Goal: Complete application form

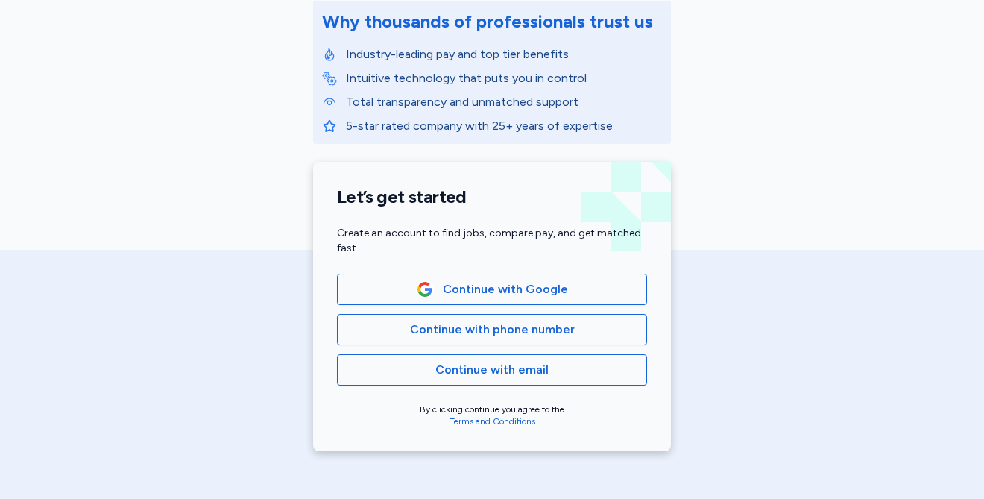
scroll to position [201, 0]
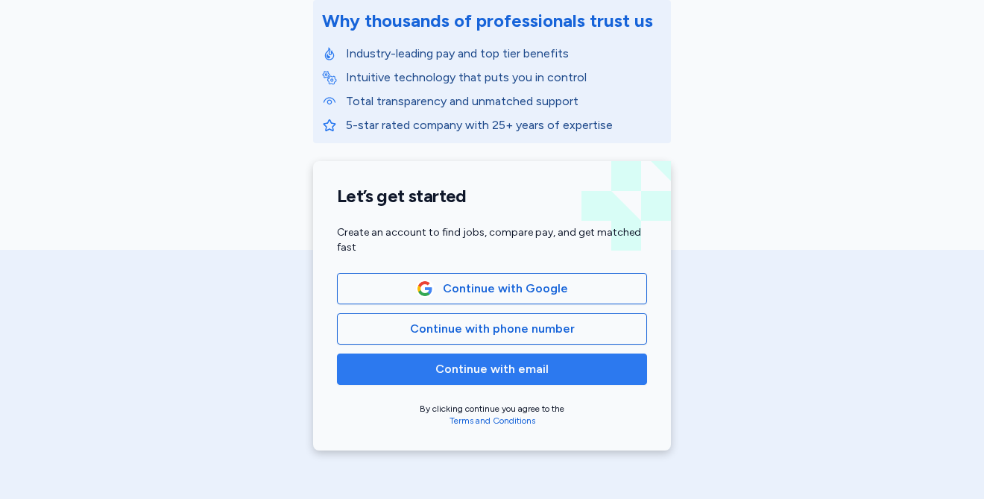
click at [634, 370] on button "Continue with email" at bounding box center [492, 368] width 310 height 31
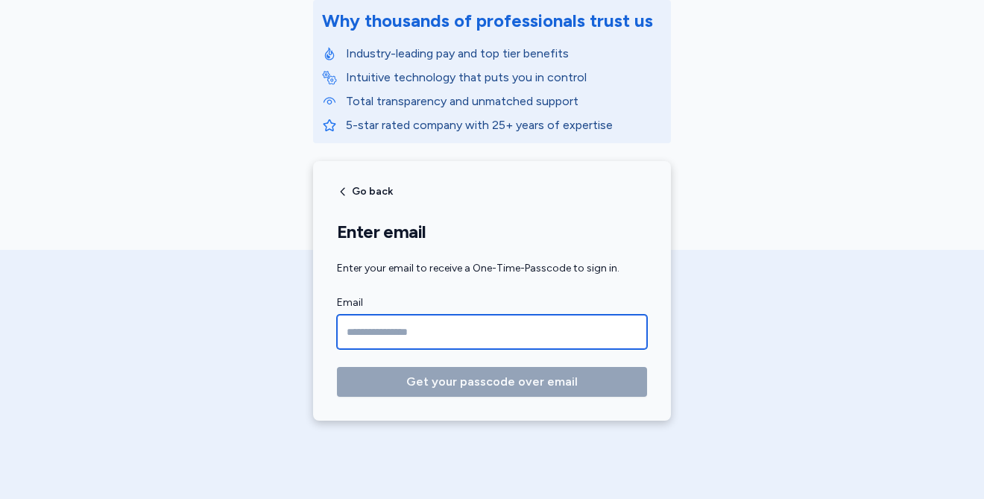
type input "**********"
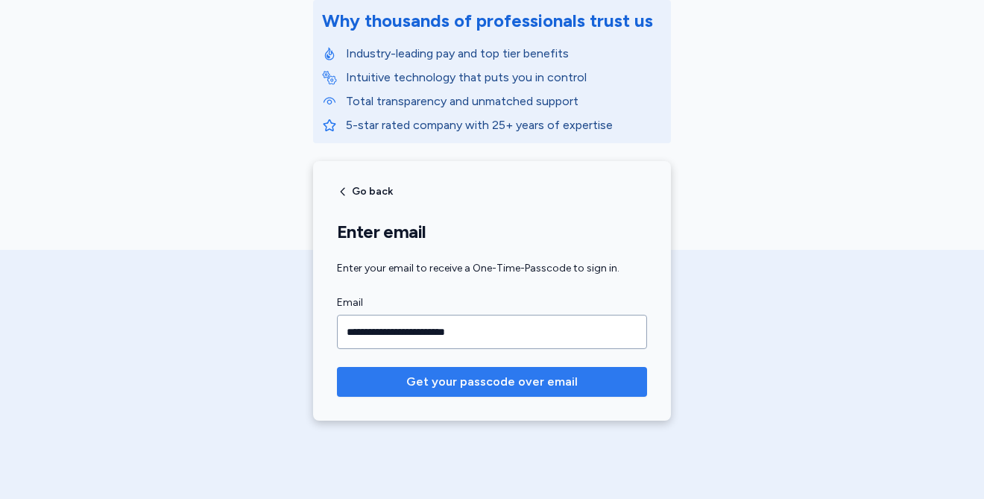
click at [527, 384] on span "Get your passcode over email" at bounding box center [491, 382] width 171 height 18
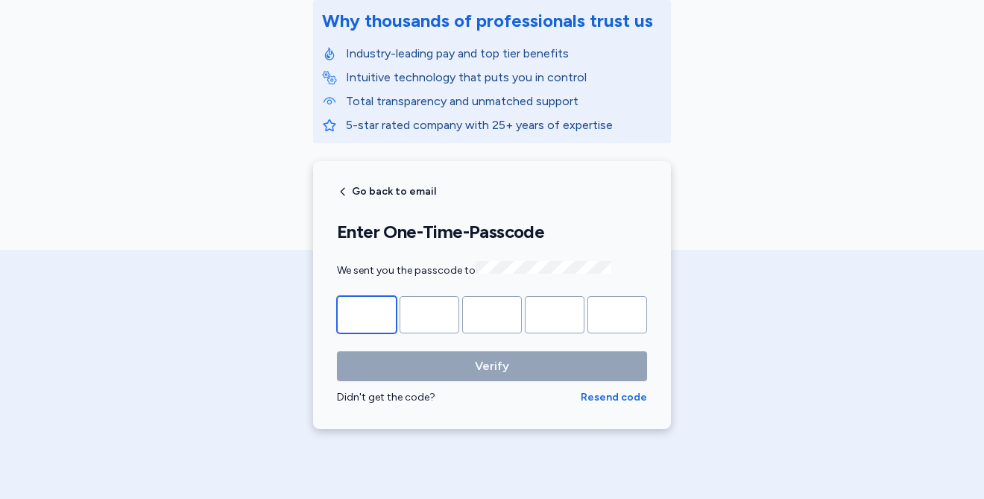
type input "*"
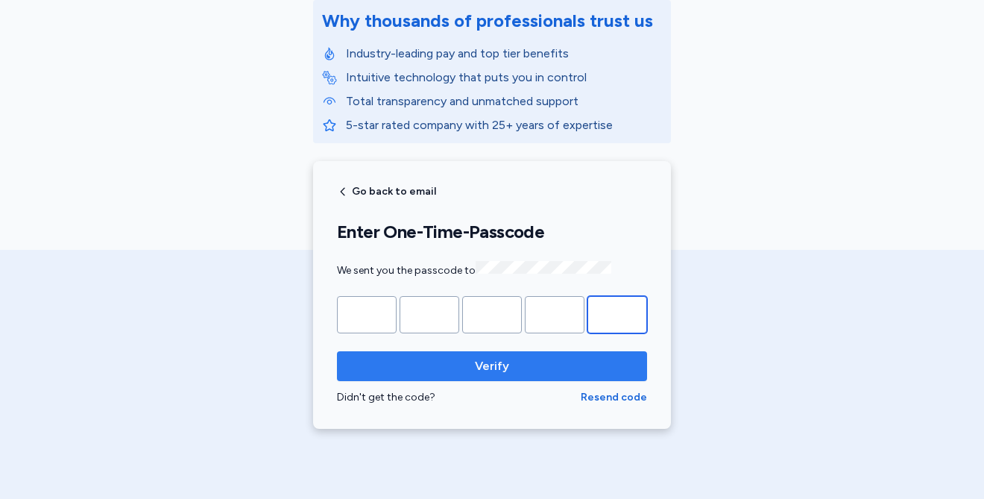
type input "*"
click at [575, 373] on button "Verify" at bounding box center [492, 366] width 310 height 30
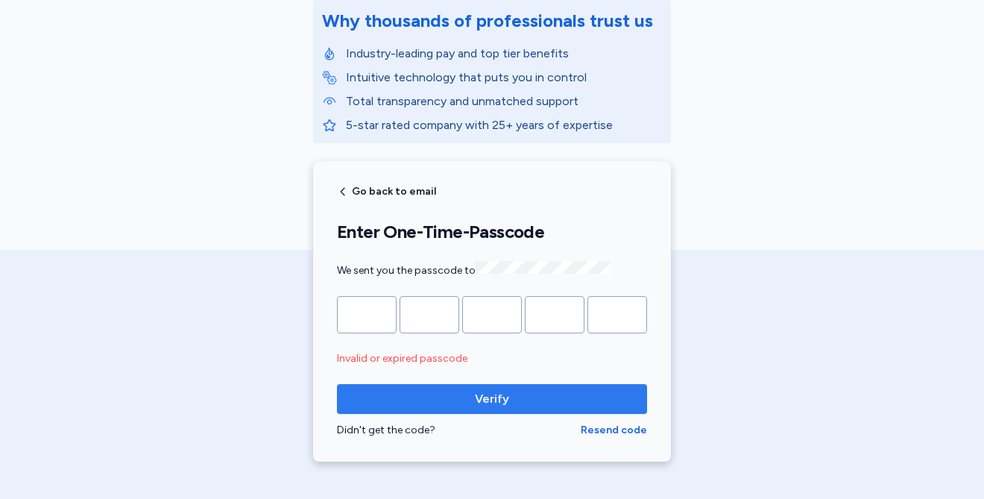
click at [538, 406] on button "Verify" at bounding box center [492, 399] width 310 height 30
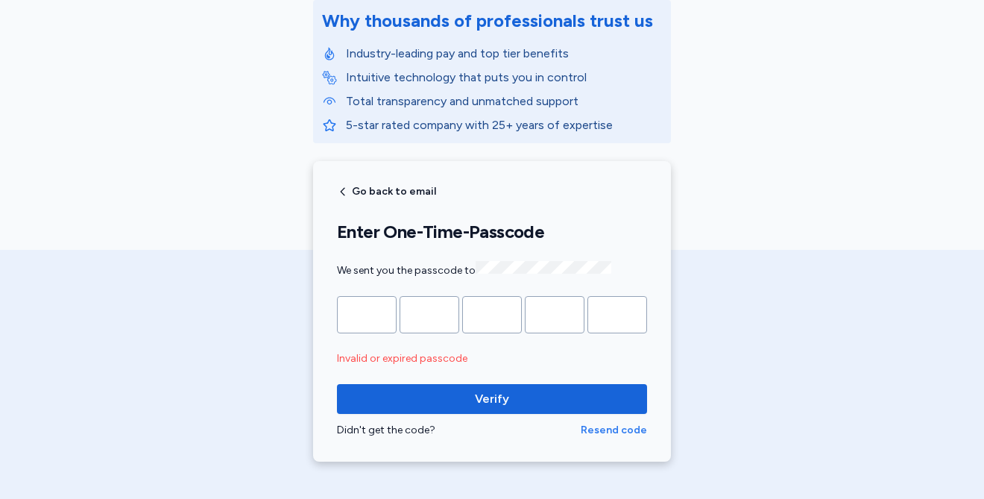
click at [596, 426] on span "Resend code" at bounding box center [614, 430] width 66 height 15
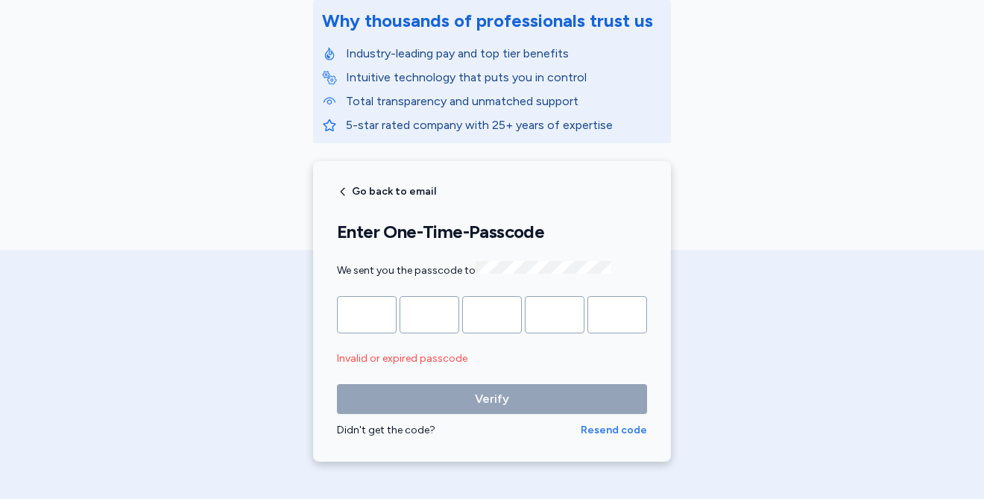
click at [601, 426] on span "Resend code" at bounding box center [614, 430] width 66 height 15
click at [353, 306] on input "Please enter OTP character 1" at bounding box center [367, 314] width 60 height 37
type input "*"
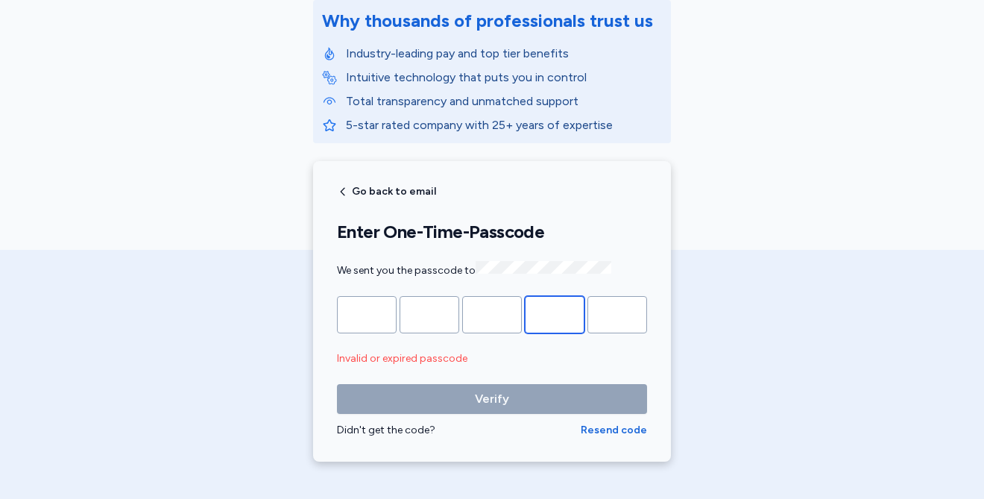
type input "*"
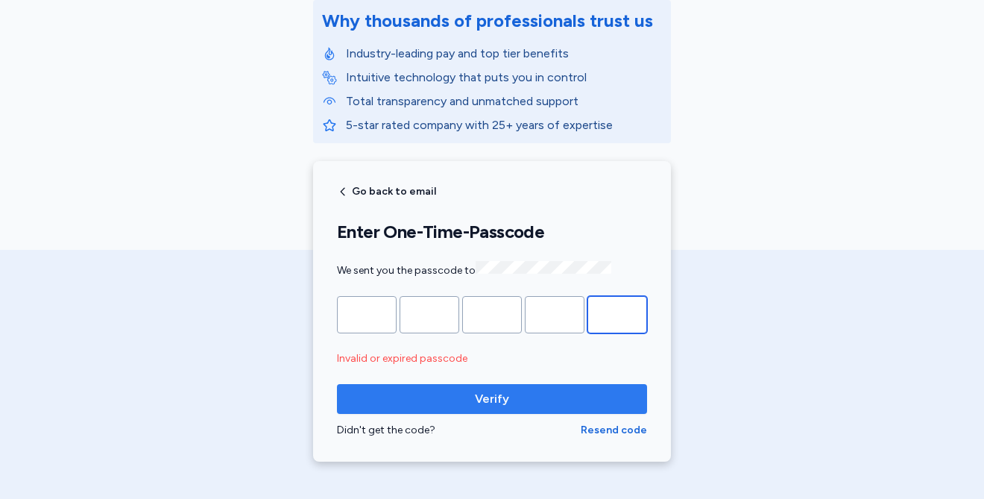
type input "*"
click at [448, 403] on span "Verify" at bounding box center [492, 399] width 286 height 18
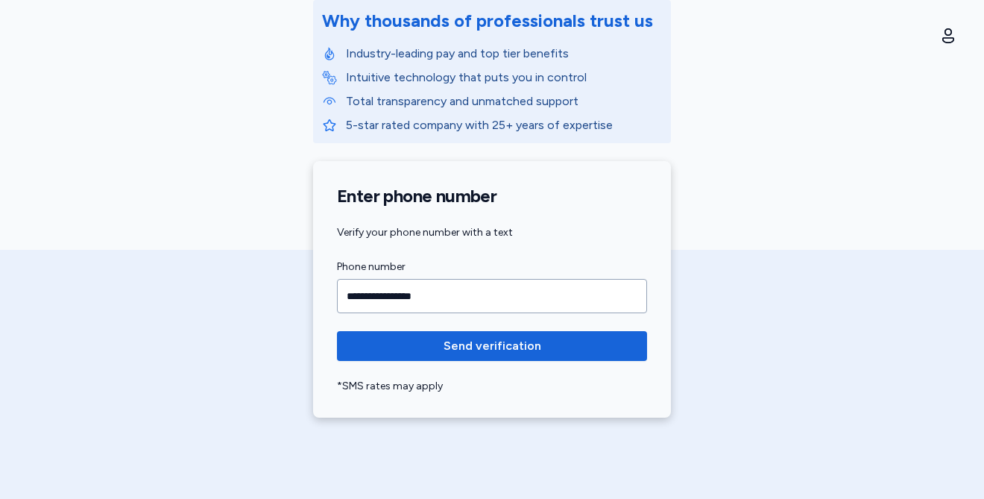
type input "**********"
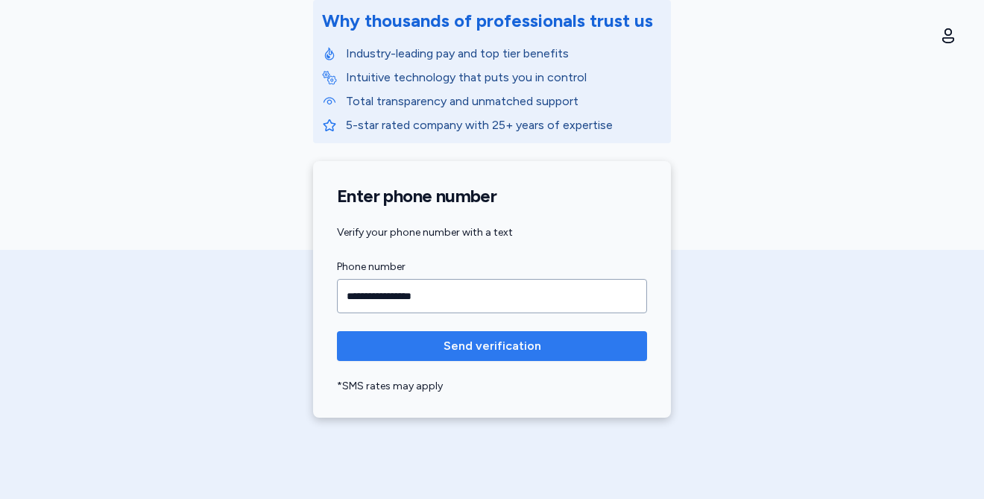
click at [491, 351] on span "Send verification" at bounding box center [493, 346] width 98 height 18
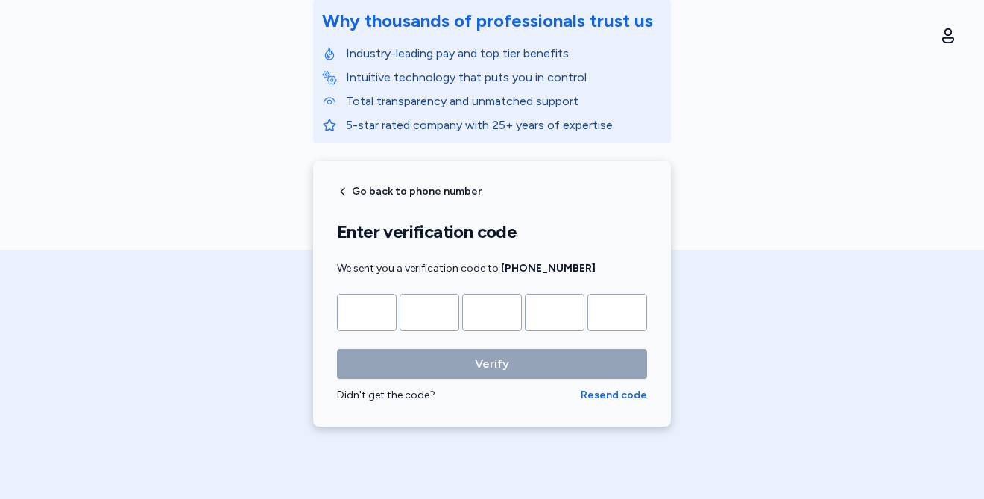
click at [358, 315] on input "Please enter OTP character 1" at bounding box center [367, 312] width 60 height 37
type input "*"
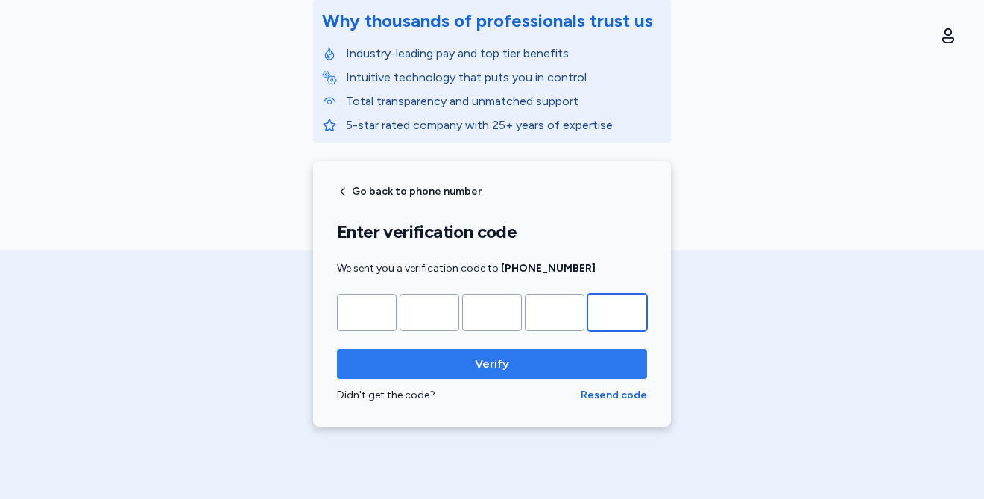
type input "*"
click at [384, 368] on span "Verify" at bounding box center [492, 364] width 286 height 18
